Goal: Transaction & Acquisition: Purchase product/service

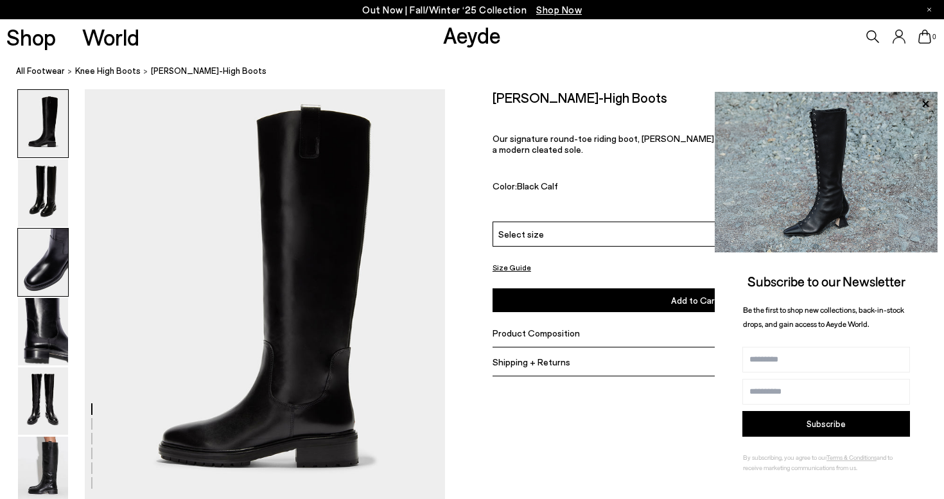
click at [52, 281] on img at bounding box center [43, 262] width 50 height 67
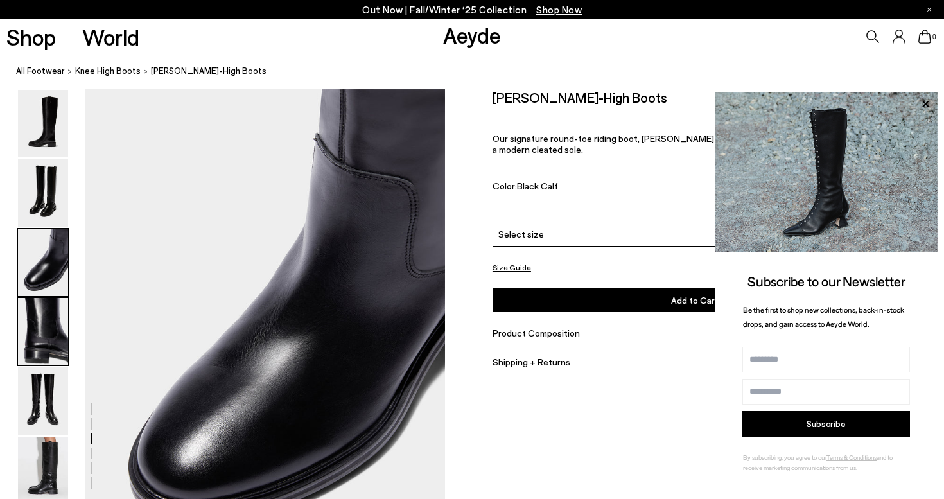
click at [44, 317] on img at bounding box center [43, 331] width 50 height 67
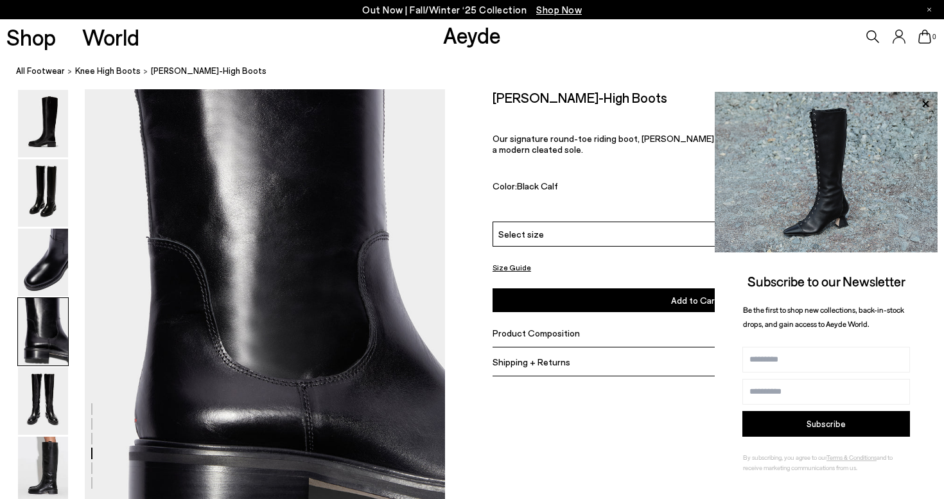
click at [43, 356] on img at bounding box center [43, 331] width 50 height 67
click at [44, 379] on img at bounding box center [43, 400] width 50 height 67
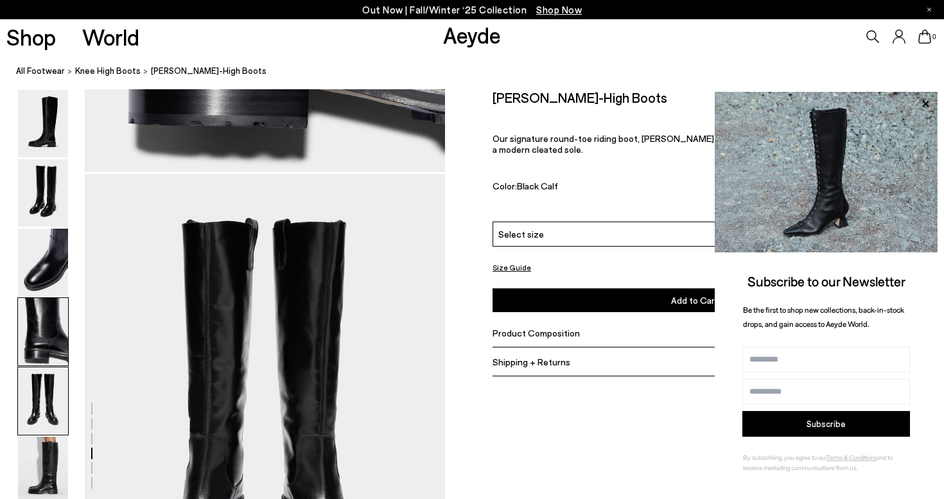
scroll to position [1860, 0]
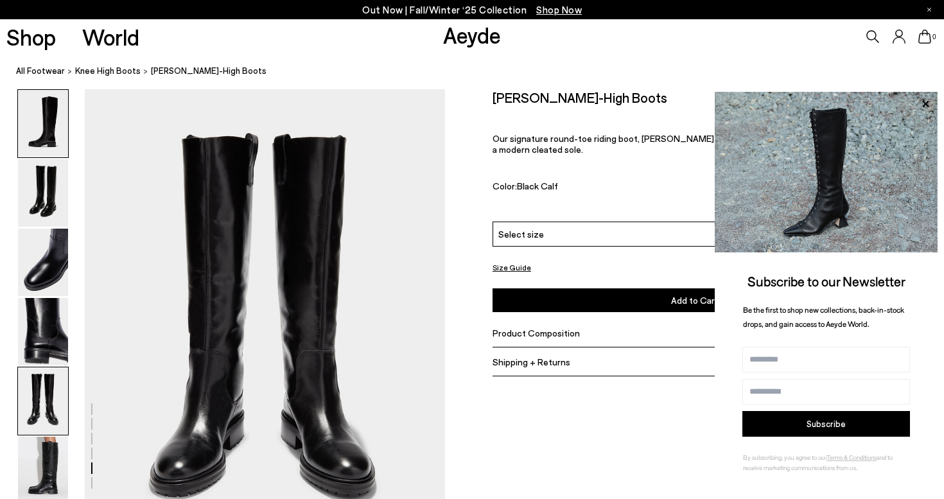
click at [57, 132] on img at bounding box center [43, 123] width 50 height 67
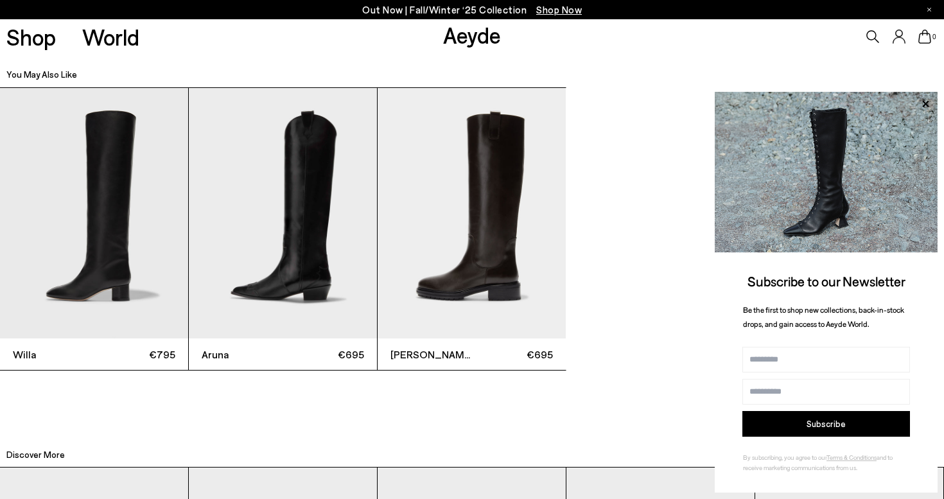
scroll to position [2924, 1]
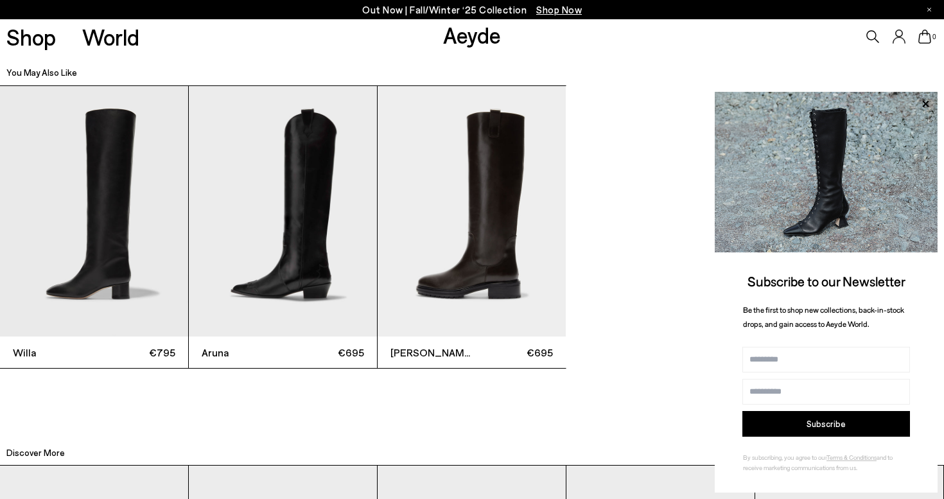
click at [476, 191] on img "3 / 3" at bounding box center [472, 211] width 188 height 251
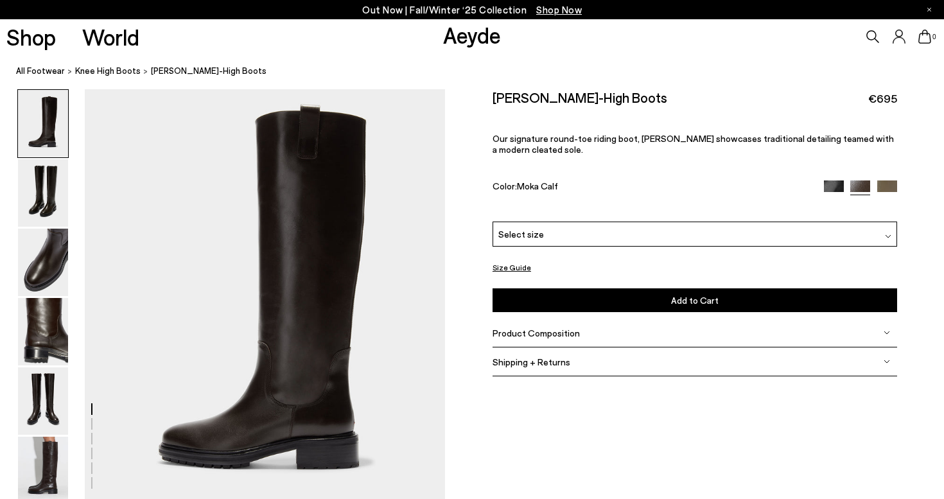
click at [648, 234] on div "Select size" at bounding box center [695, 234] width 405 height 25
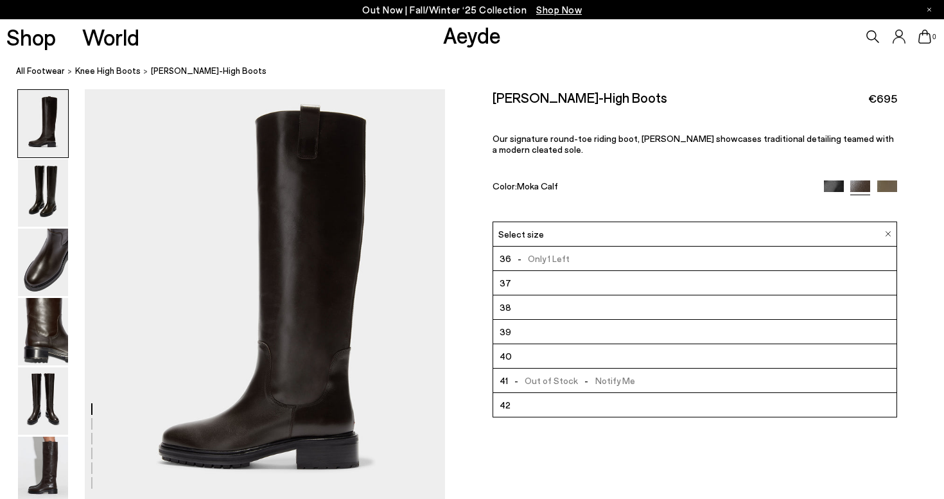
click at [651, 198] on div "Henry Knee-High Boots €695 Our signature round-toe riding boot, Henry showcases…" at bounding box center [695, 155] width 405 height 132
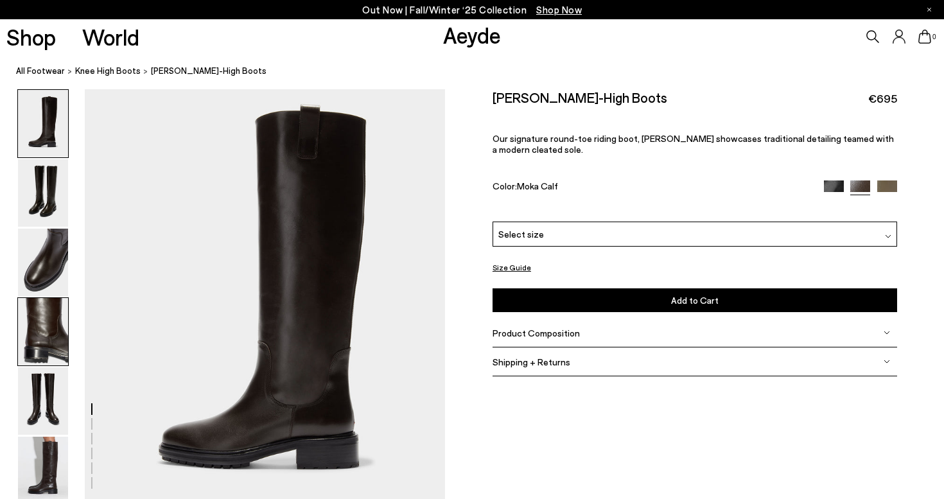
click at [53, 328] on img at bounding box center [43, 331] width 50 height 67
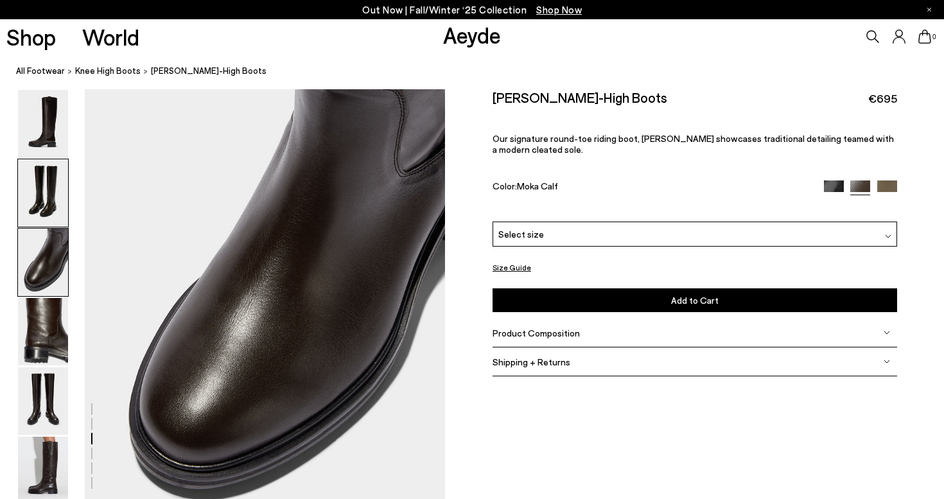
click at [55, 173] on img at bounding box center [43, 192] width 50 height 67
